Goal: Task Accomplishment & Management: Manage account settings

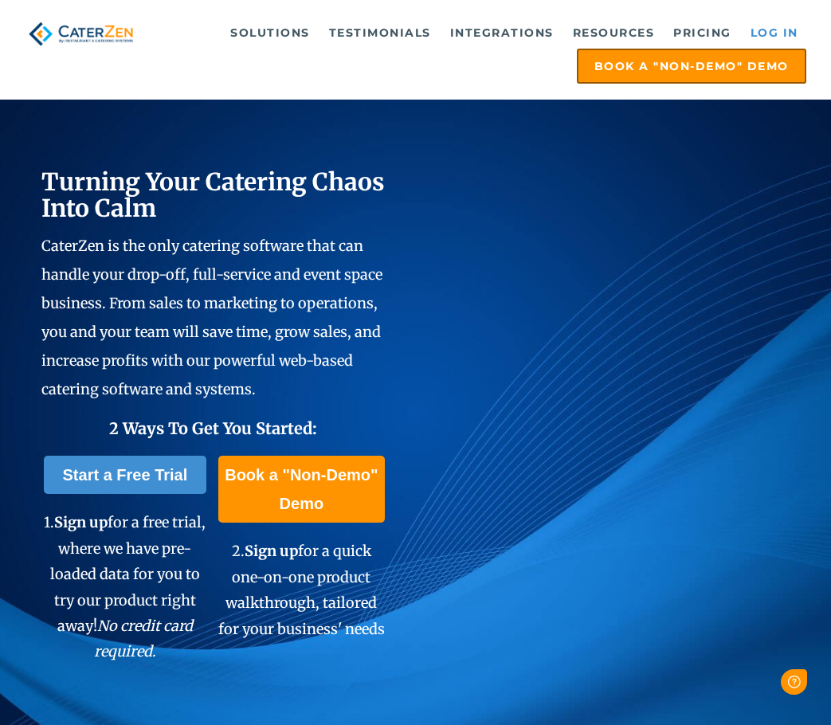
click at [757, 26] on link "Log in" at bounding box center [774, 33] width 64 height 32
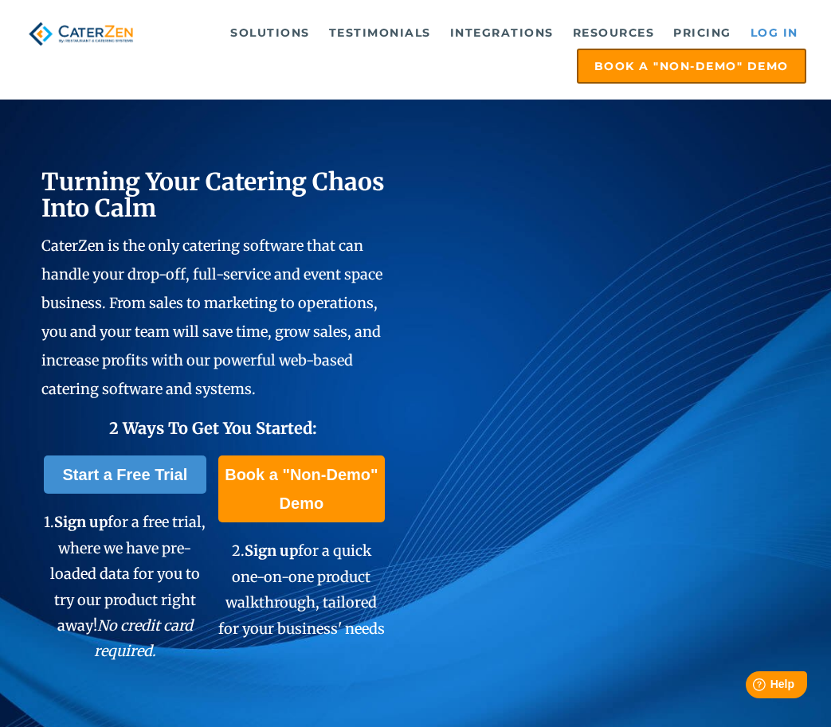
click at [777, 36] on link "Log in" at bounding box center [774, 33] width 64 height 32
